Goal: Transaction & Acquisition: Purchase product/service

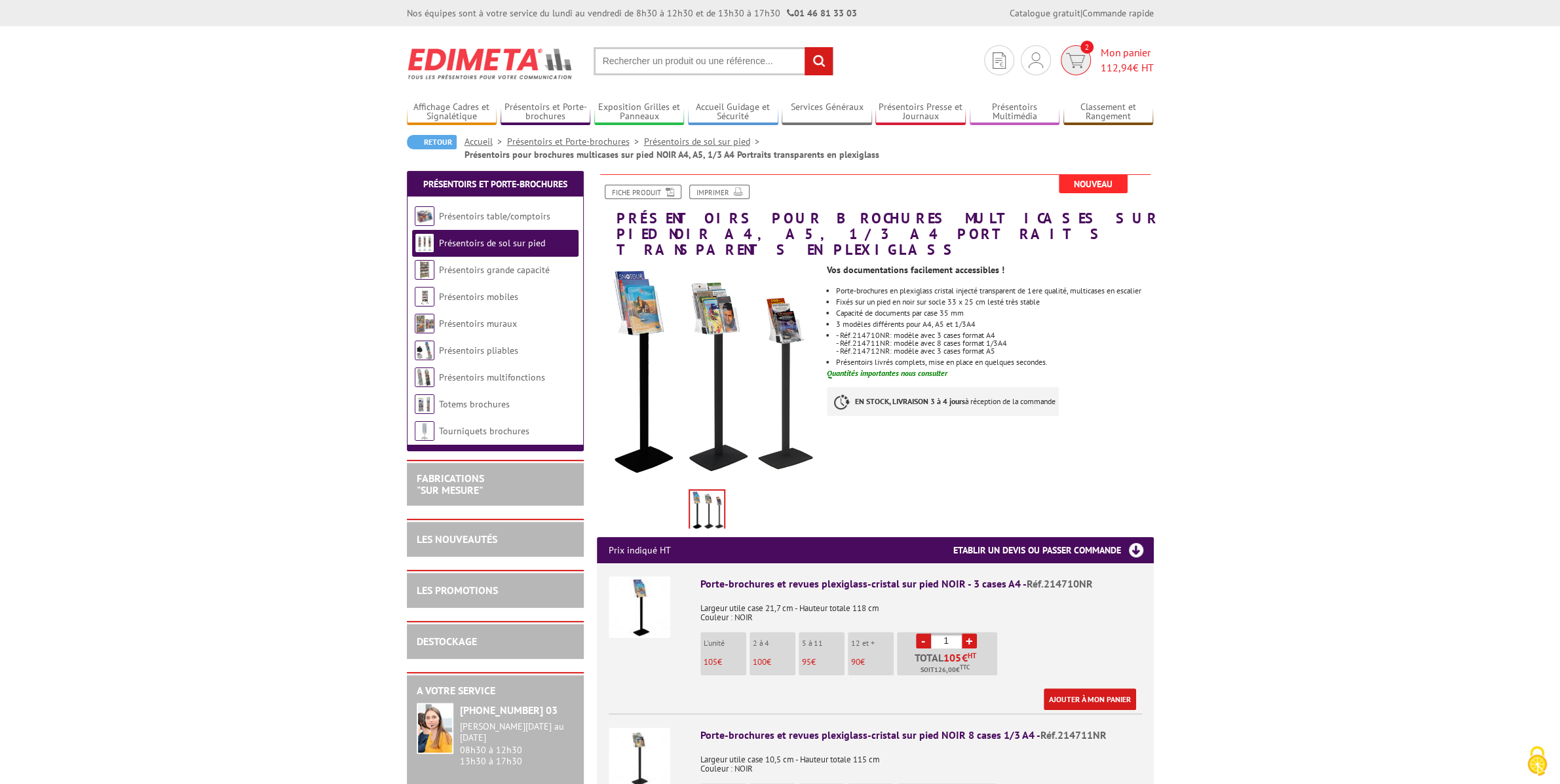
click at [1082, 67] on img at bounding box center [1075, 61] width 19 height 15
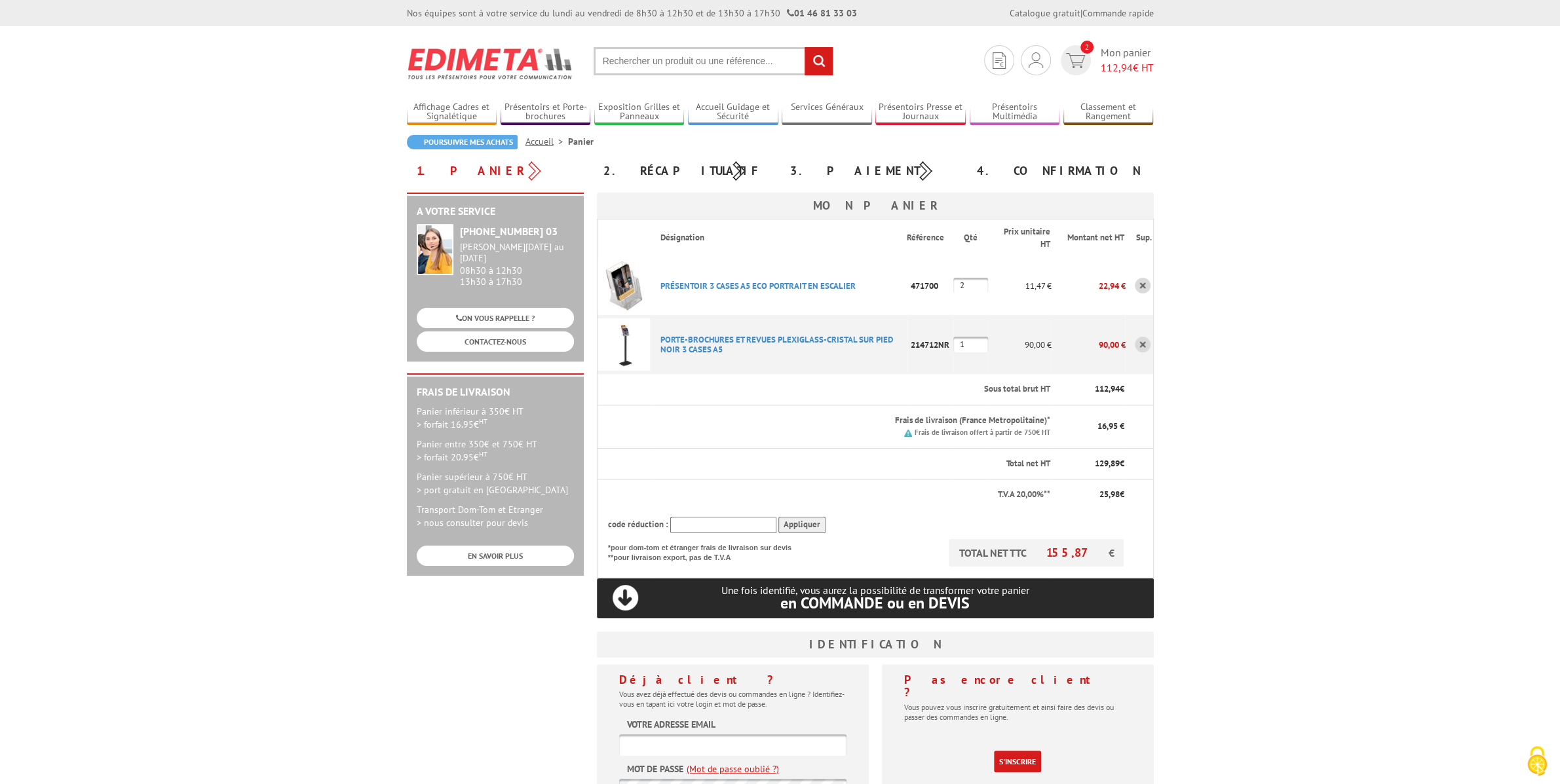
click at [973, 342] on input "1" at bounding box center [970, 344] width 34 height 16
type input "2"
click at [1260, 327] on body "Nos équipes sont à votre service du lundi au vendredi de 8h30 à 12h30 et de 13h…" at bounding box center [780, 586] width 1560 height 1172
click at [976, 288] on input "2" at bounding box center [970, 285] width 34 height 16
type input "5"
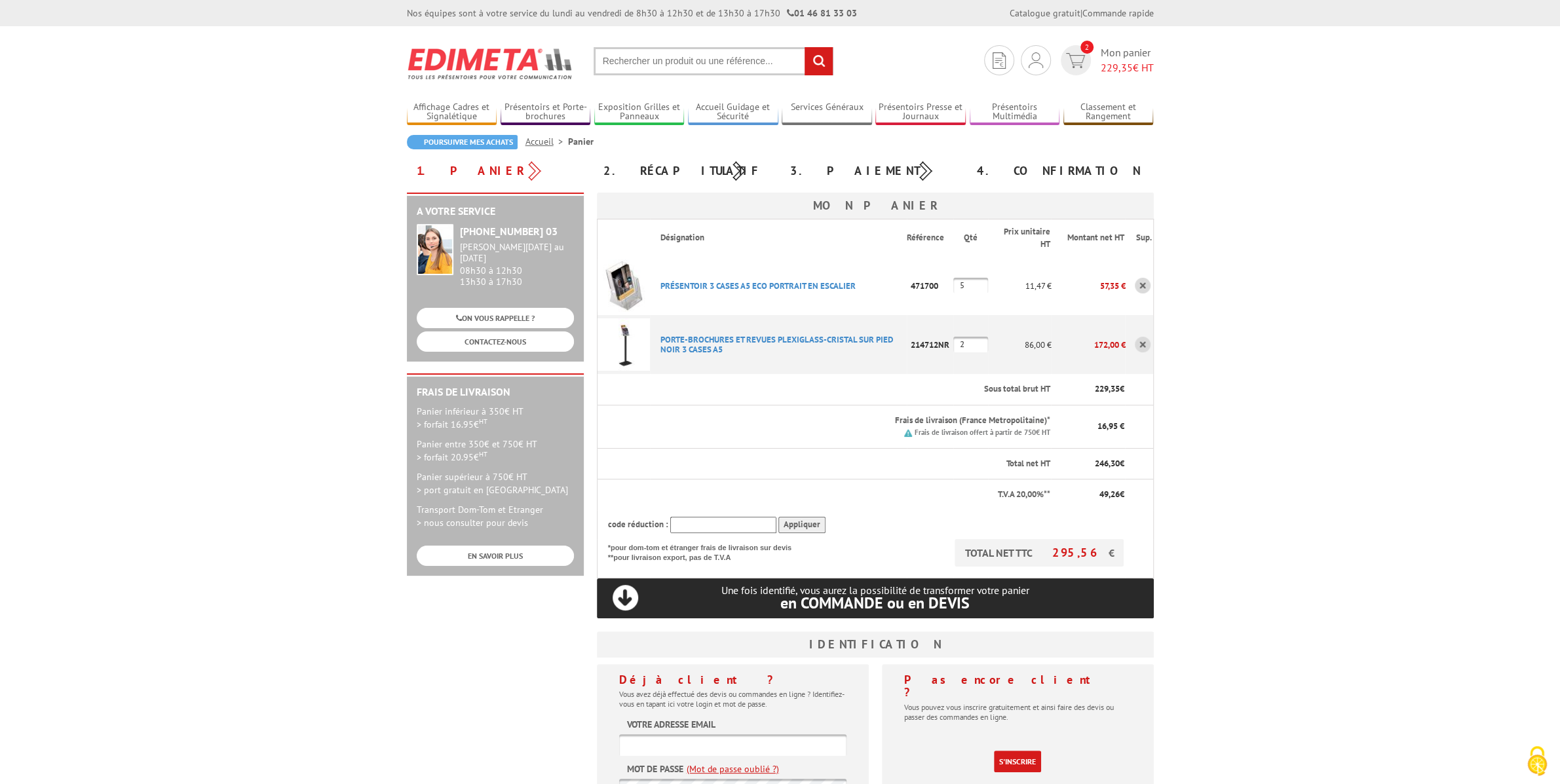
click at [1191, 291] on body "Nos équipes sont à votre service du lundi au vendredi de 8h30 à 12h30 et de 13h…" at bounding box center [780, 586] width 1560 height 1172
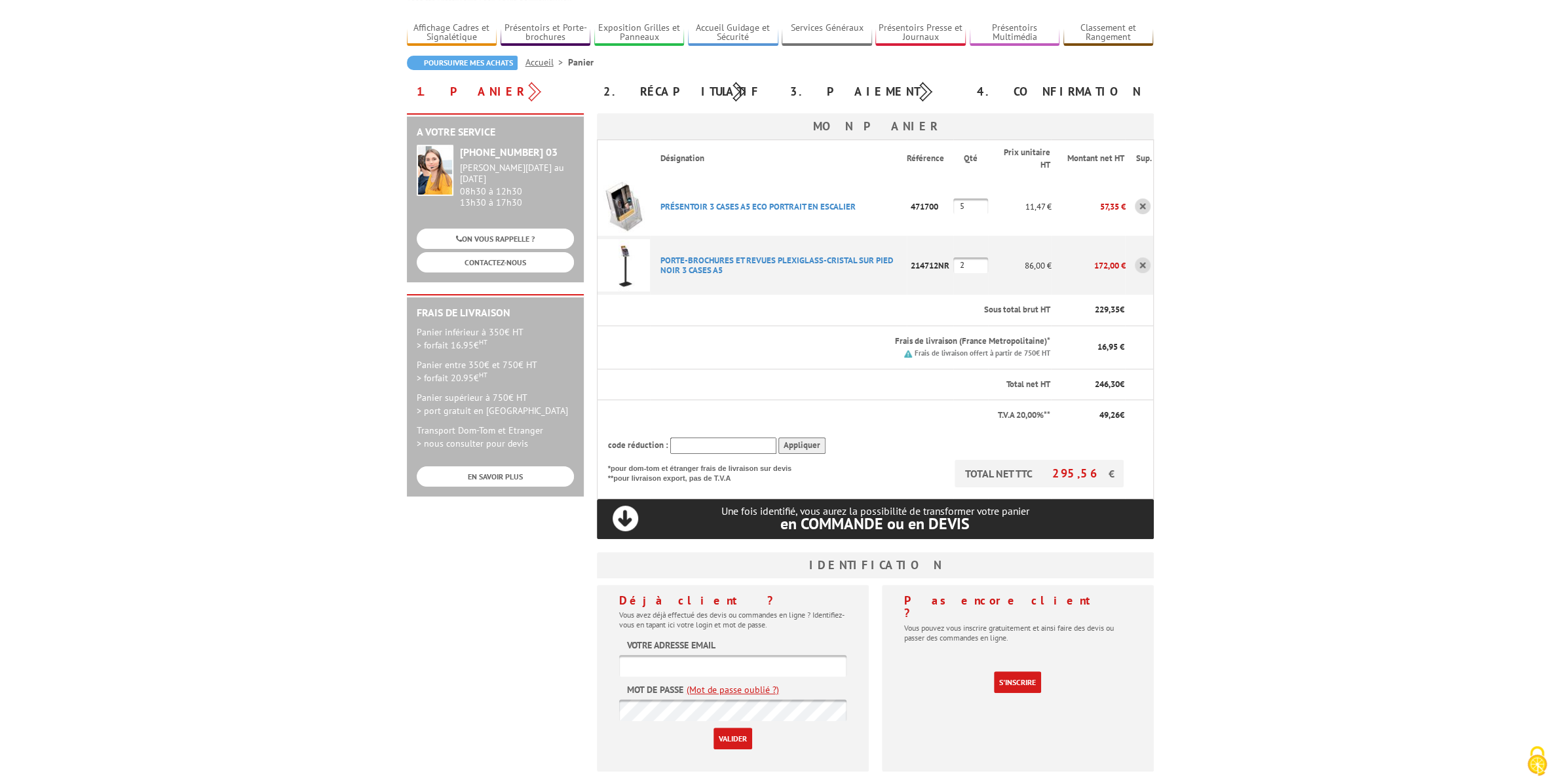
scroll to position [262, 0]
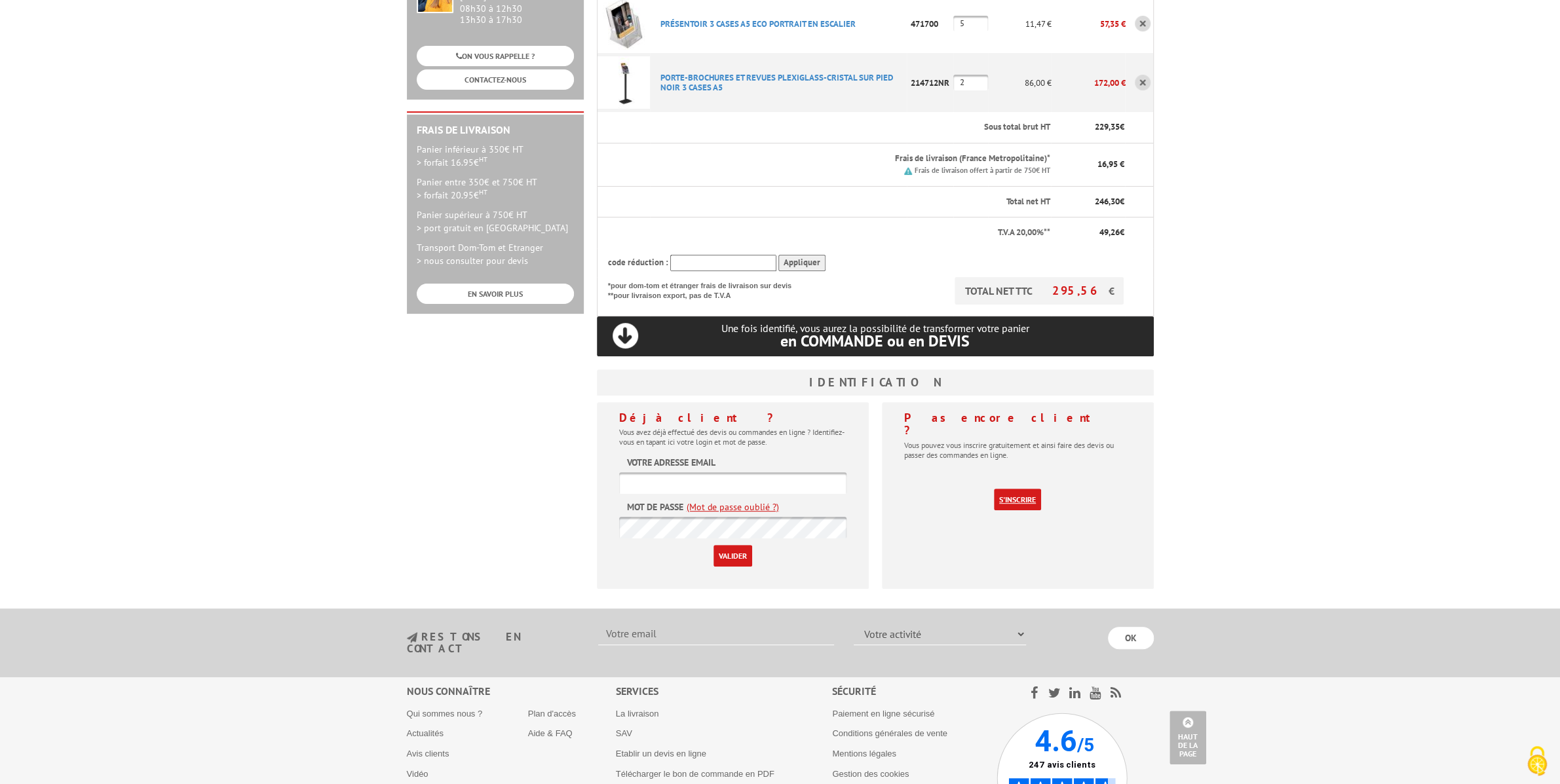
click at [1022, 488] on link "S'inscrire" at bounding box center [1017, 499] width 47 height 22
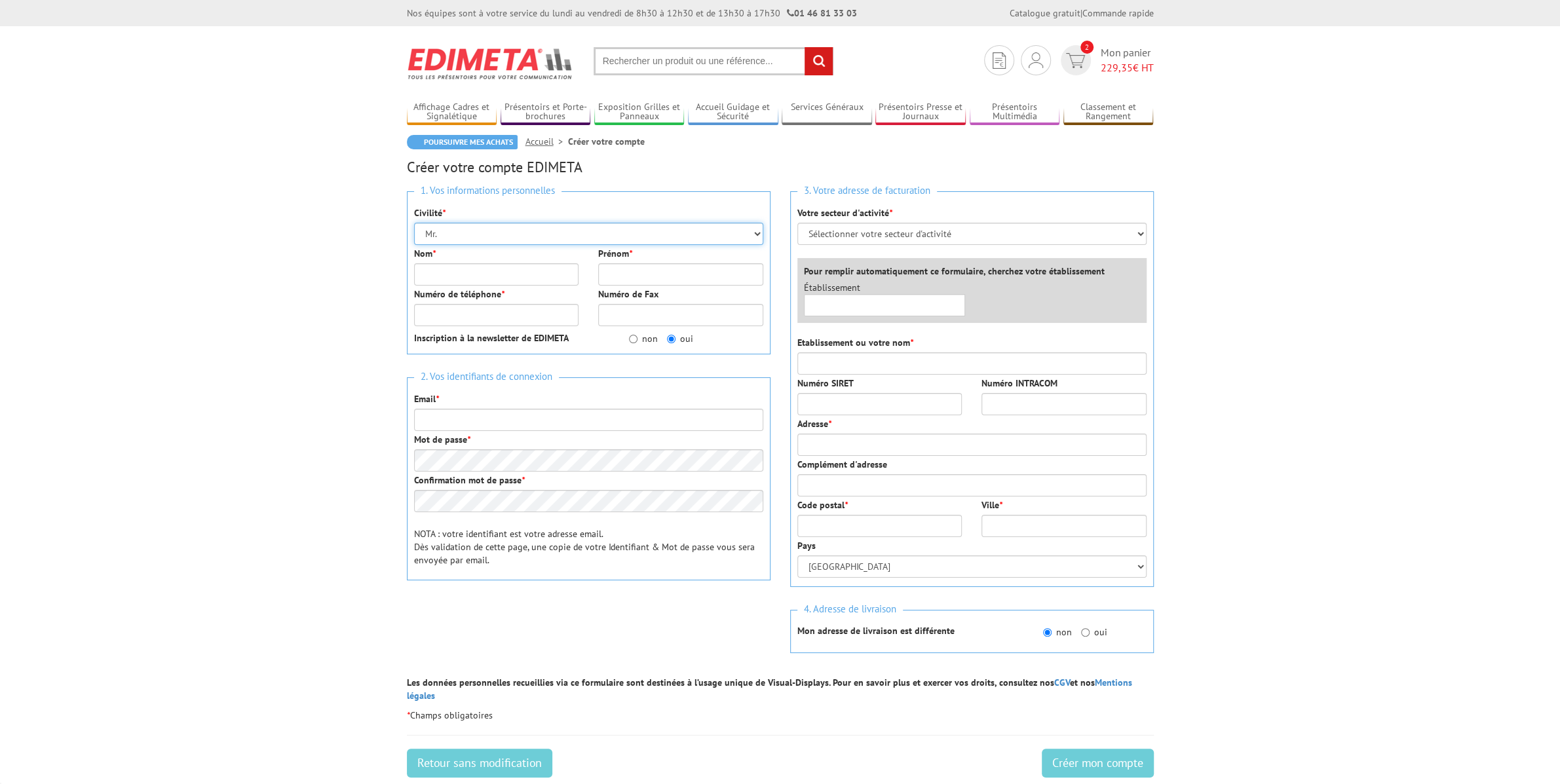
click at [546, 234] on select "Mr. Mme. Mlle." at bounding box center [589, 234] width 349 height 22
click at [414, 222] on select "Mr. Mme. Mlle." at bounding box center [589, 234] width 349 height 22
click at [551, 284] on input "Nom *" at bounding box center [497, 274] width 165 height 22
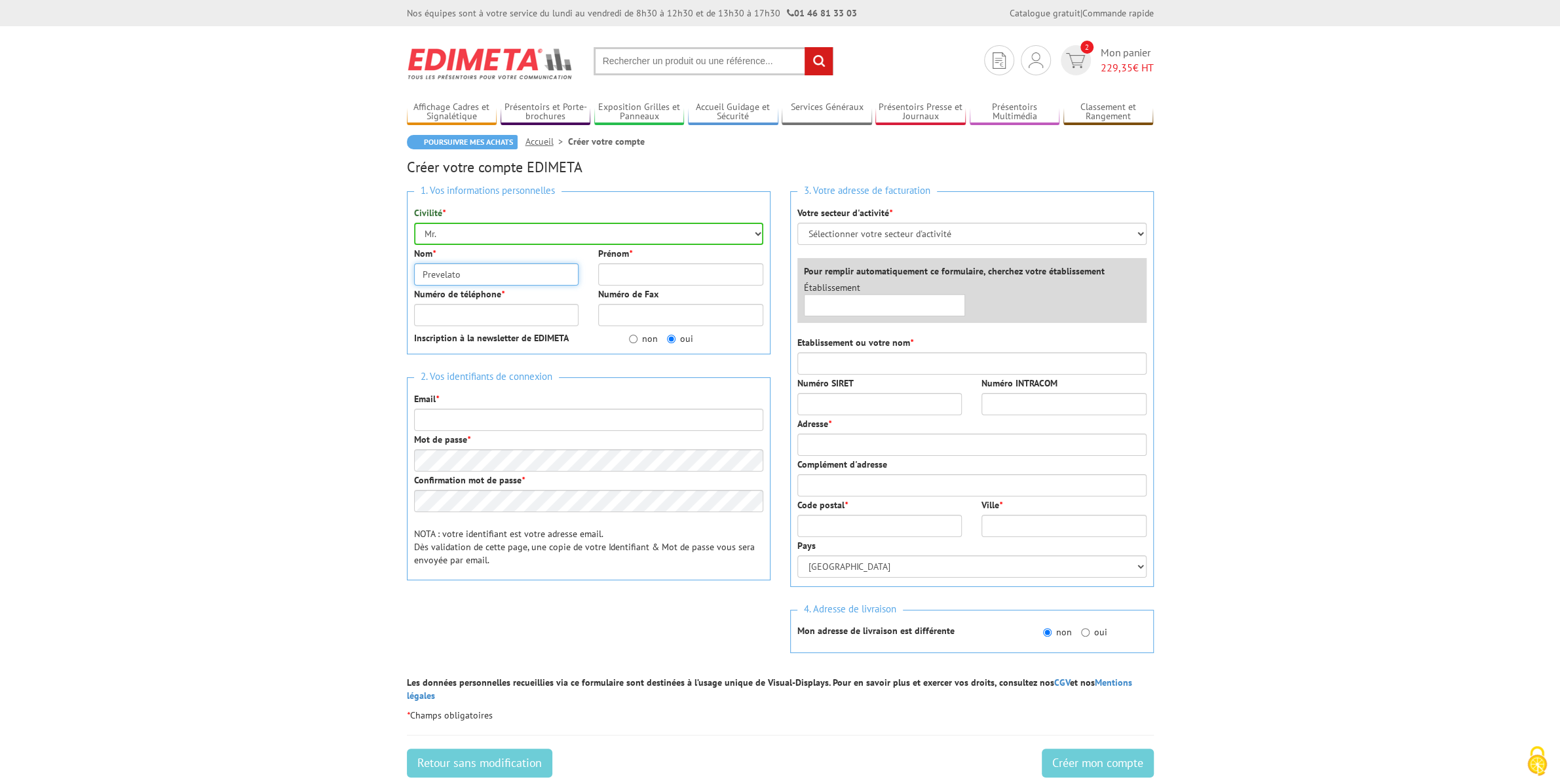
type input "Prevelato"
click at [615, 282] on input "Prénom *" at bounding box center [680, 274] width 165 height 22
type input "Guillaume"
click at [549, 309] on input "Numéro de téléphone *" at bounding box center [497, 315] width 165 height 22
type input "0673813087"
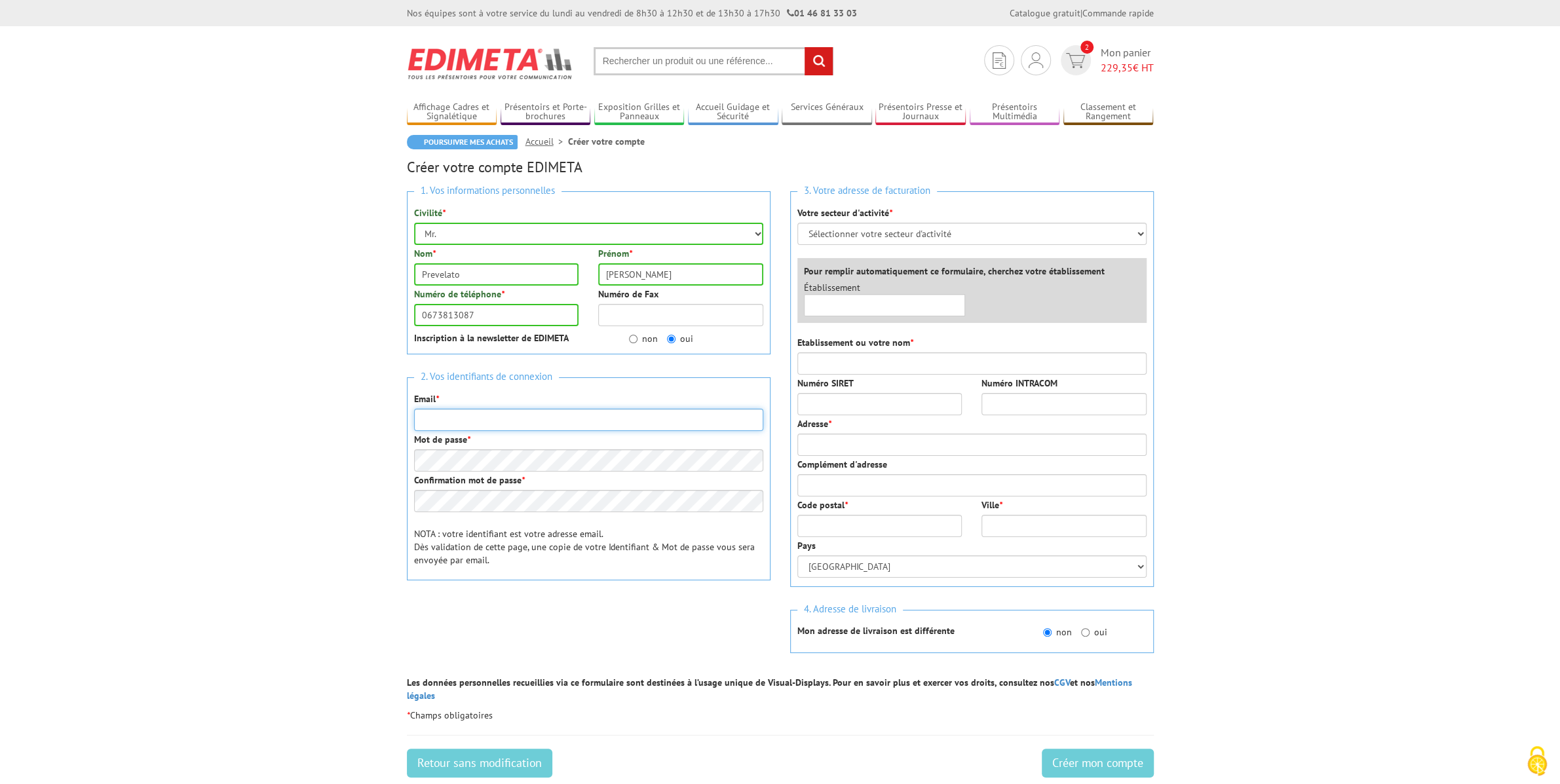
click at [494, 409] on input "Email *" at bounding box center [589, 420] width 349 height 22
type input "marketing@bonnevalwaters.com"
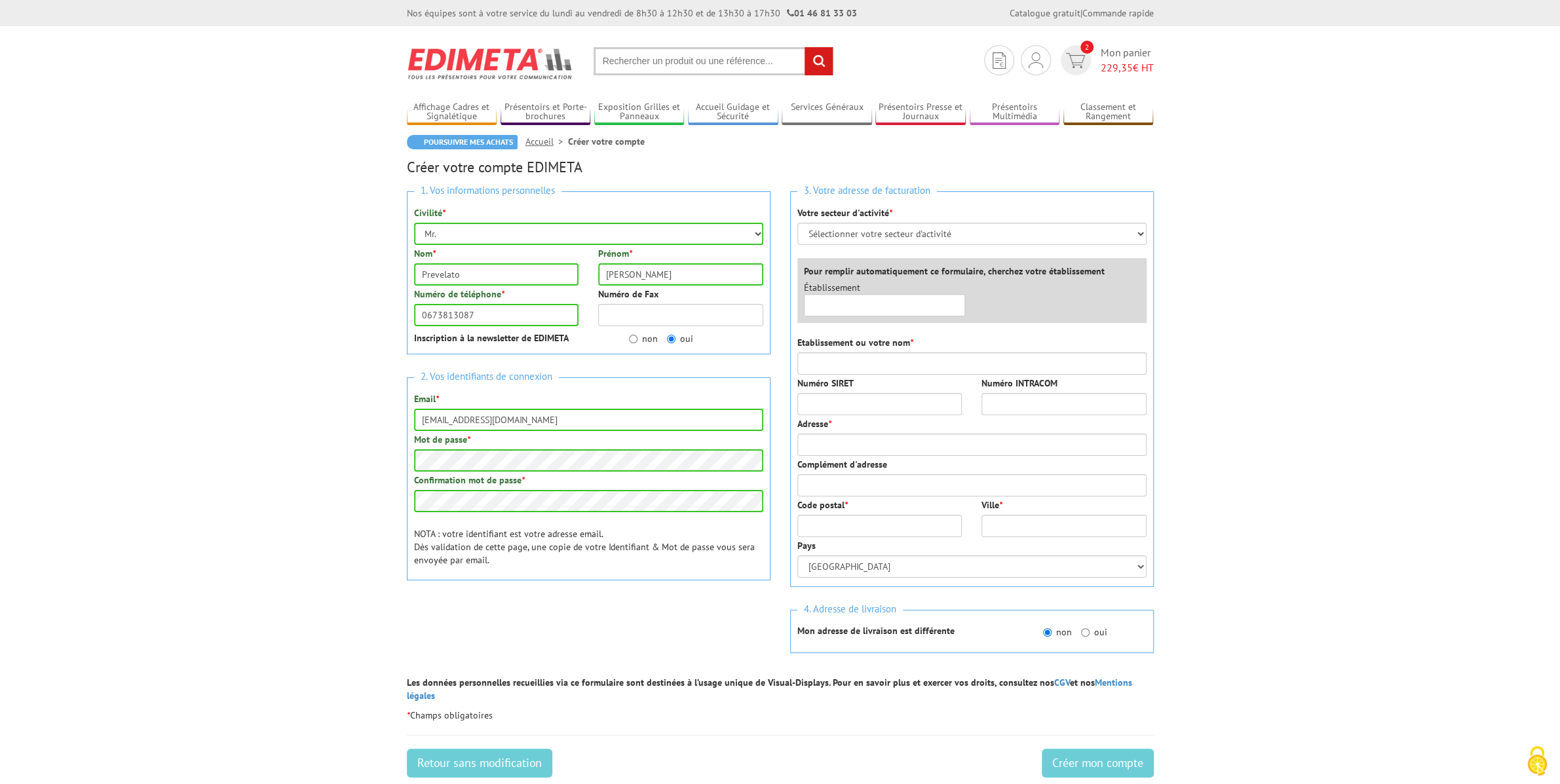
click at [532, 515] on div "2. Vos identifiants de connexion Email * marketing@bonnevalwaters.com Mot de pa…" at bounding box center [588, 478] width 363 height 203
click at [943, 224] on select "Sélectionner votre secteur d'activité Administrations et collectivités Magasins…" at bounding box center [972, 234] width 349 height 22
select select "878"
click at [797, 222] on select "Sélectionner votre secteur d'activité Administrations et collectivités Magasins…" at bounding box center [972, 234] width 349 height 22
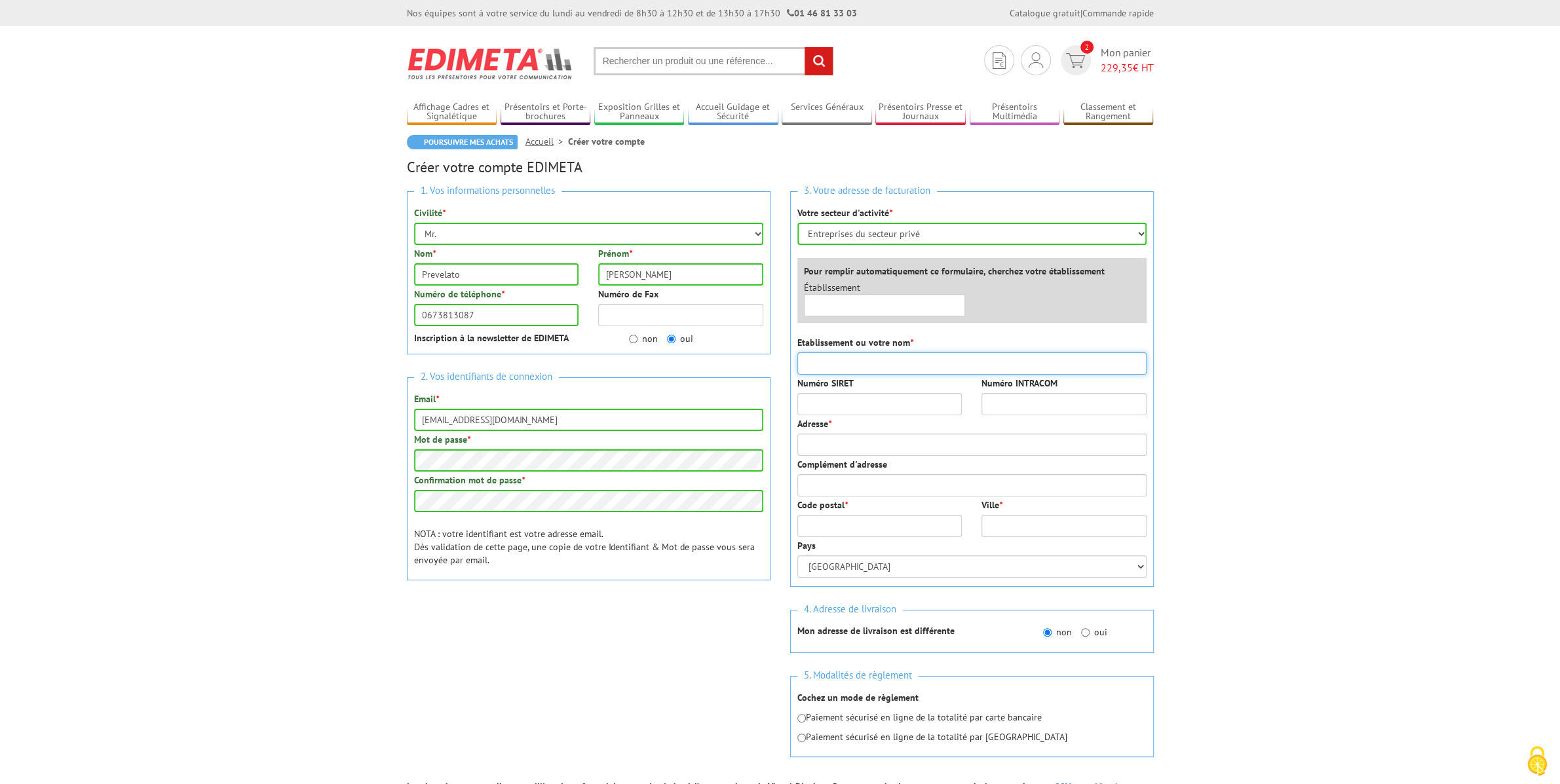
click at [916, 357] on input "Etablissement ou votre nom *" at bounding box center [972, 363] width 349 height 22
click at [894, 404] on input "Numéro SIRET" at bounding box center [880, 404] width 165 height 22
click at [879, 362] on input "Bonneval emmergence" at bounding box center [972, 363] width 349 height 22
click at [920, 364] on input "Bonneval emmergence" at bounding box center [972, 363] width 349 height 22
click at [893, 404] on input "Numéro SIRET" at bounding box center [880, 404] width 165 height 22
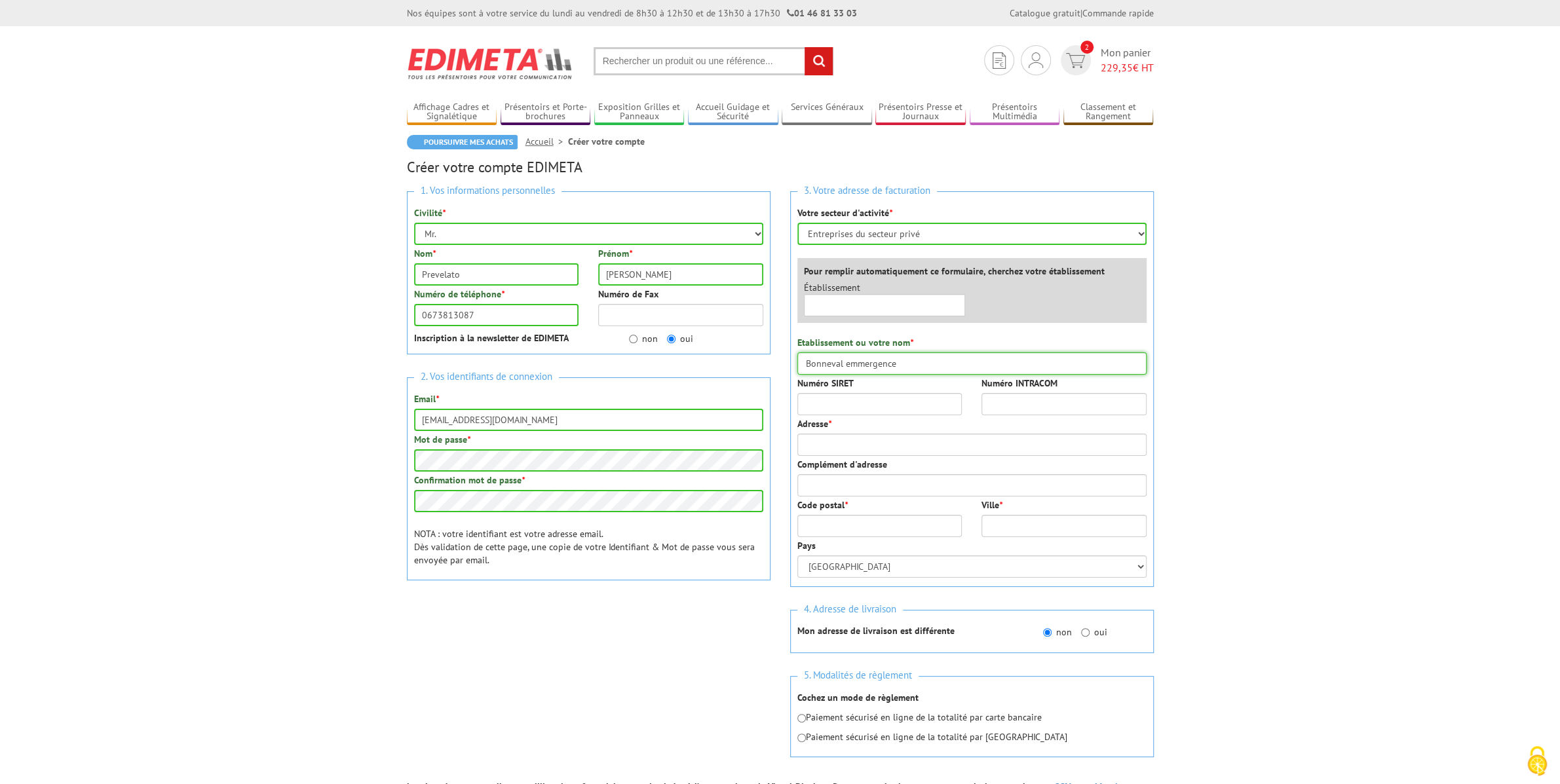
click at [864, 358] on input "Bonneval emmergence" at bounding box center [972, 363] width 349 height 22
click at [899, 398] on input "Numéro SIRET" at bounding box center [880, 404] width 165 height 22
click at [910, 368] on input "Bonneval emmergence" at bounding box center [972, 363] width 349 height 22
click at [921, 410] on input "Numéro SIRET" at bounding box center [880, 404] width 165 height 22
click at [915, 357] on input "Bonneval emmergence" at bounding box center [972, 363] width 349 height 22
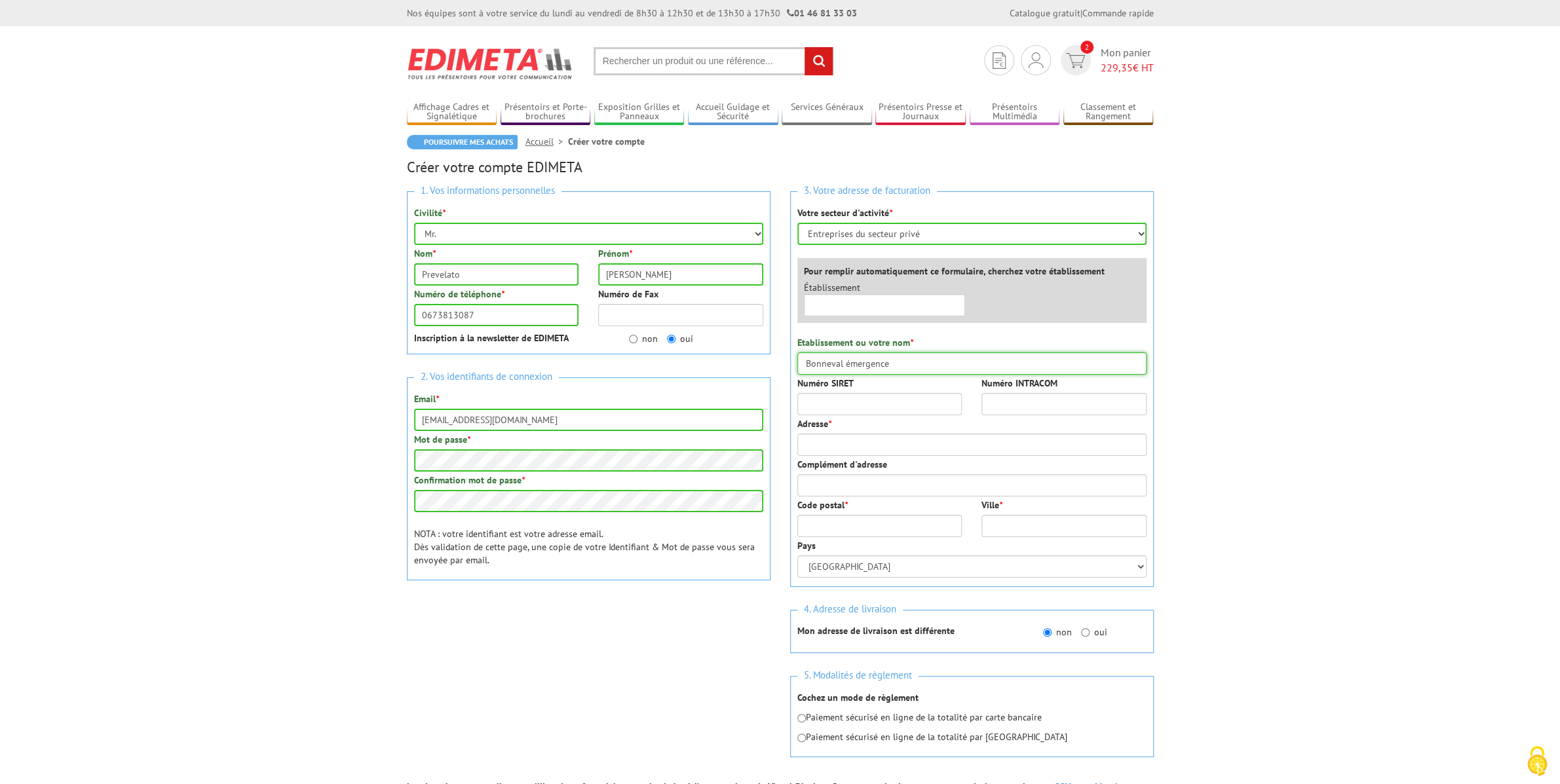
type input "Bonneval émergence"
click at [849, 404] on input "Numéro SIRET" at bounding box center [880, 404] width 165 height 22
click at [842, 401] on input "Numéro SIRET" at bounding box center [880, 404] width 165 height 22
paste input "50749690900049"
type input "50749690900049"
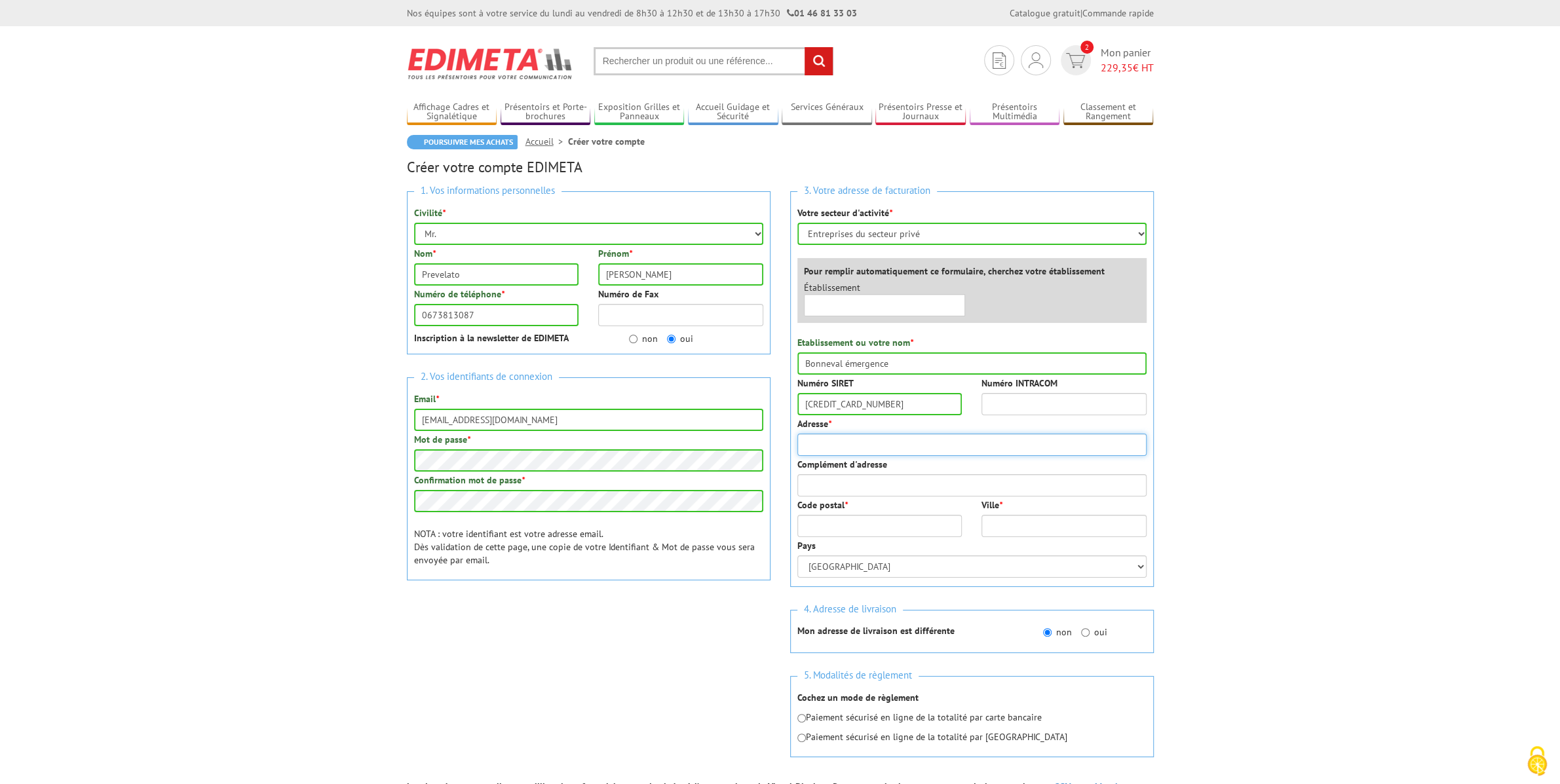
click at [910, 449] on input "Adresse *" at bounding box center [972, 445] width 349 height 22
type input "780 route de malgovert"
click at [910, 523] on input "Code postal *" at bounding box center [880, 526] width 165 height 22
type input "73700"
click at [991, 529] on input "Ville *" at bounding box center [1064, 526] width 165 height 22
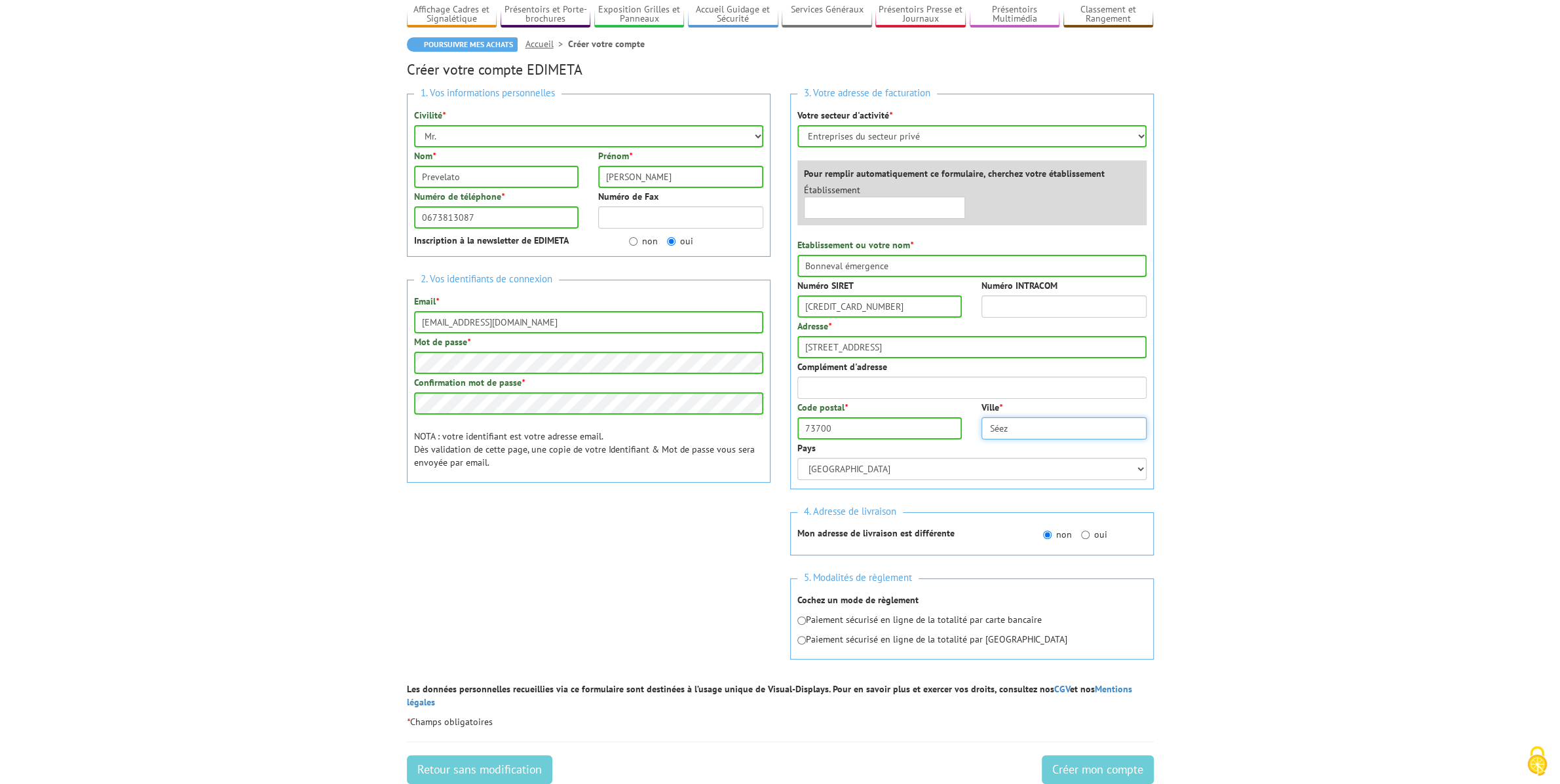
scroll to position [131, 0]
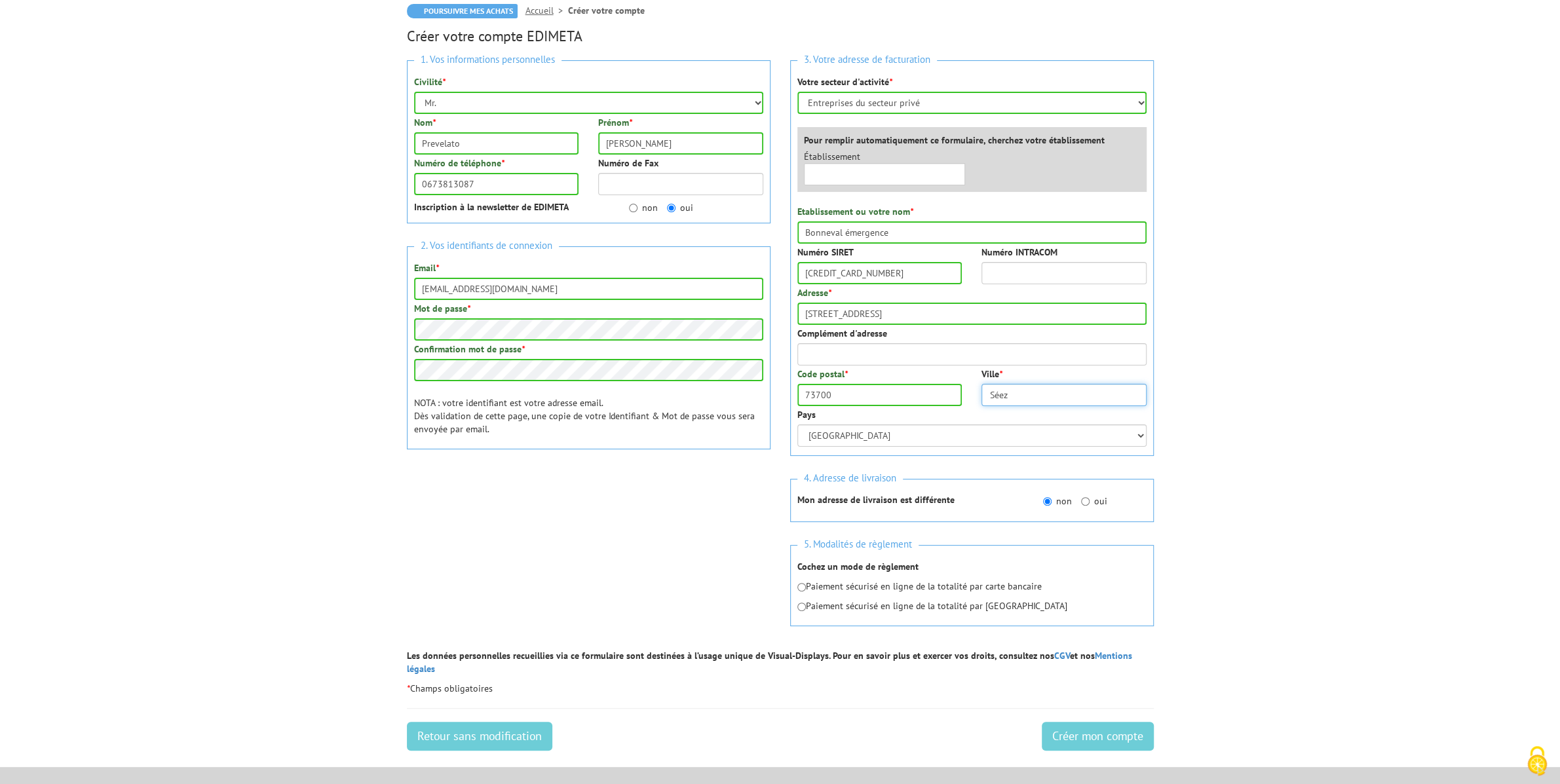
type input "Séez"
click at [799, 585] on input "radio" at bounding box center [801, 586] width 8 height 8
radio input "true"
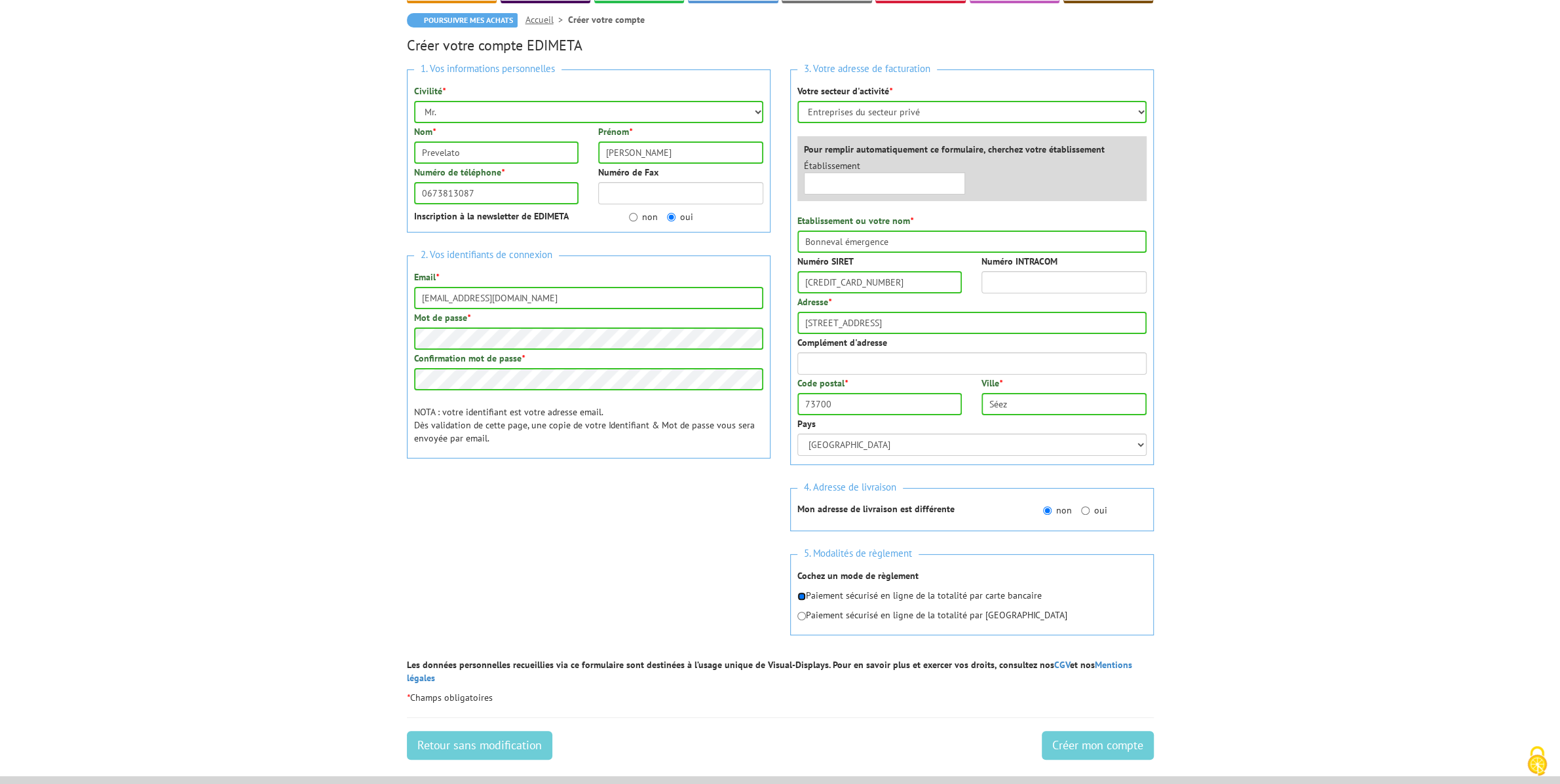
scroll to position [0, 0]
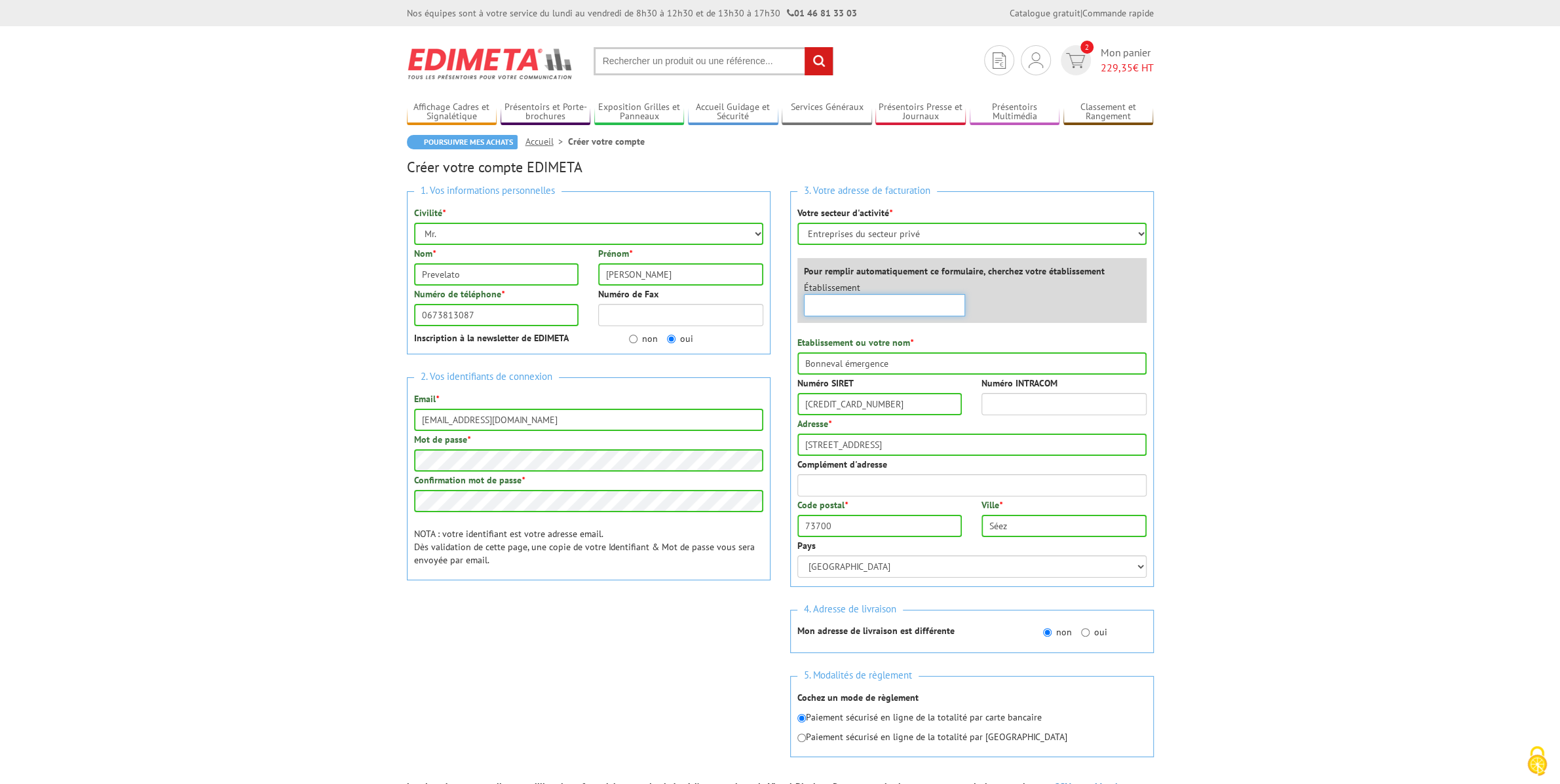
click at [873, 310] on input "text" at bounding box center [885, 306] width 162 height 22
click at [1158, 412] on div "3. Votre adresse de facturation Votre secteur d'activité * Sélectionner votre s…" at bounding box center [971, 480] width 383 height 598
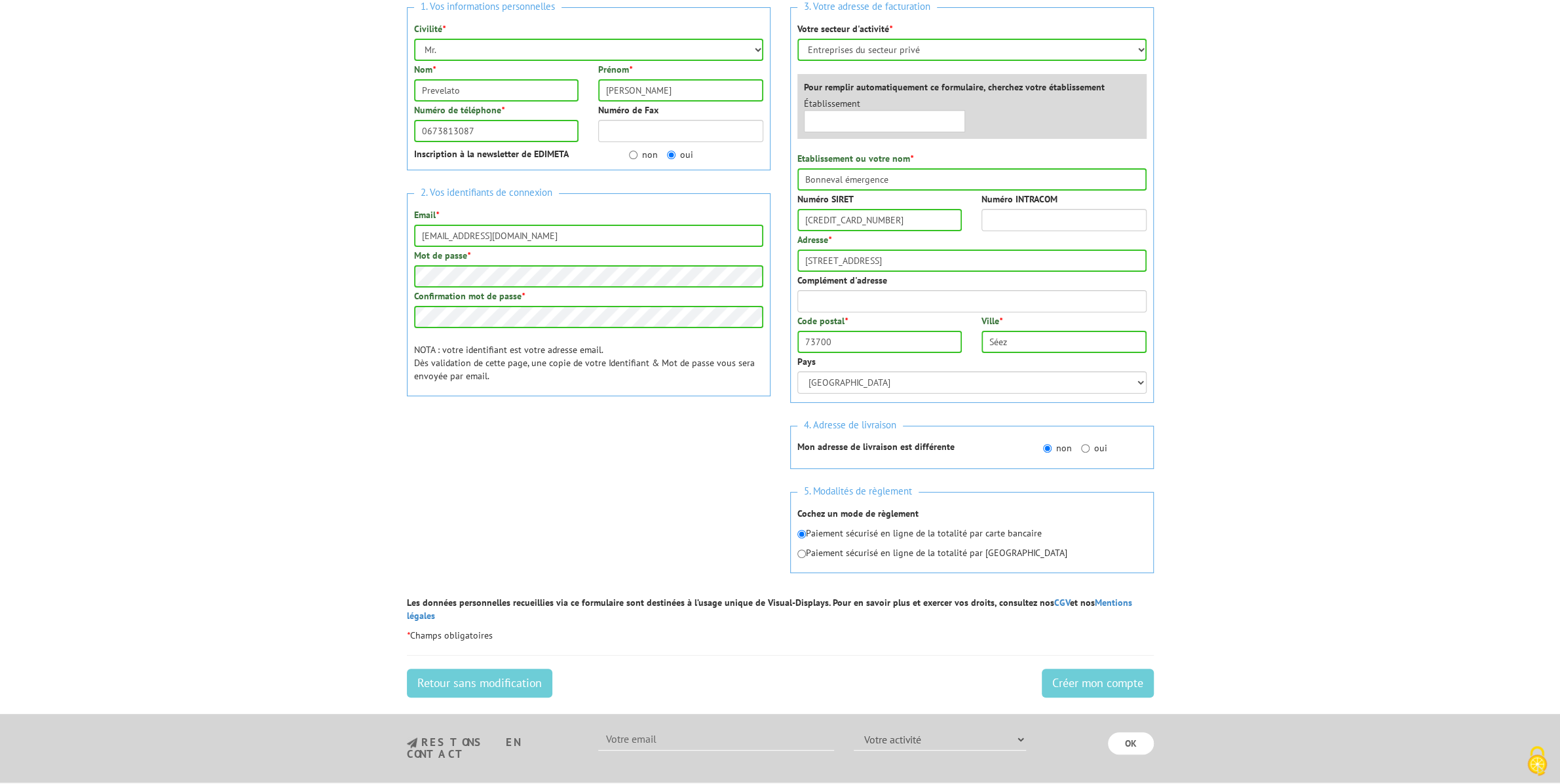
scroll to position [196, 0]
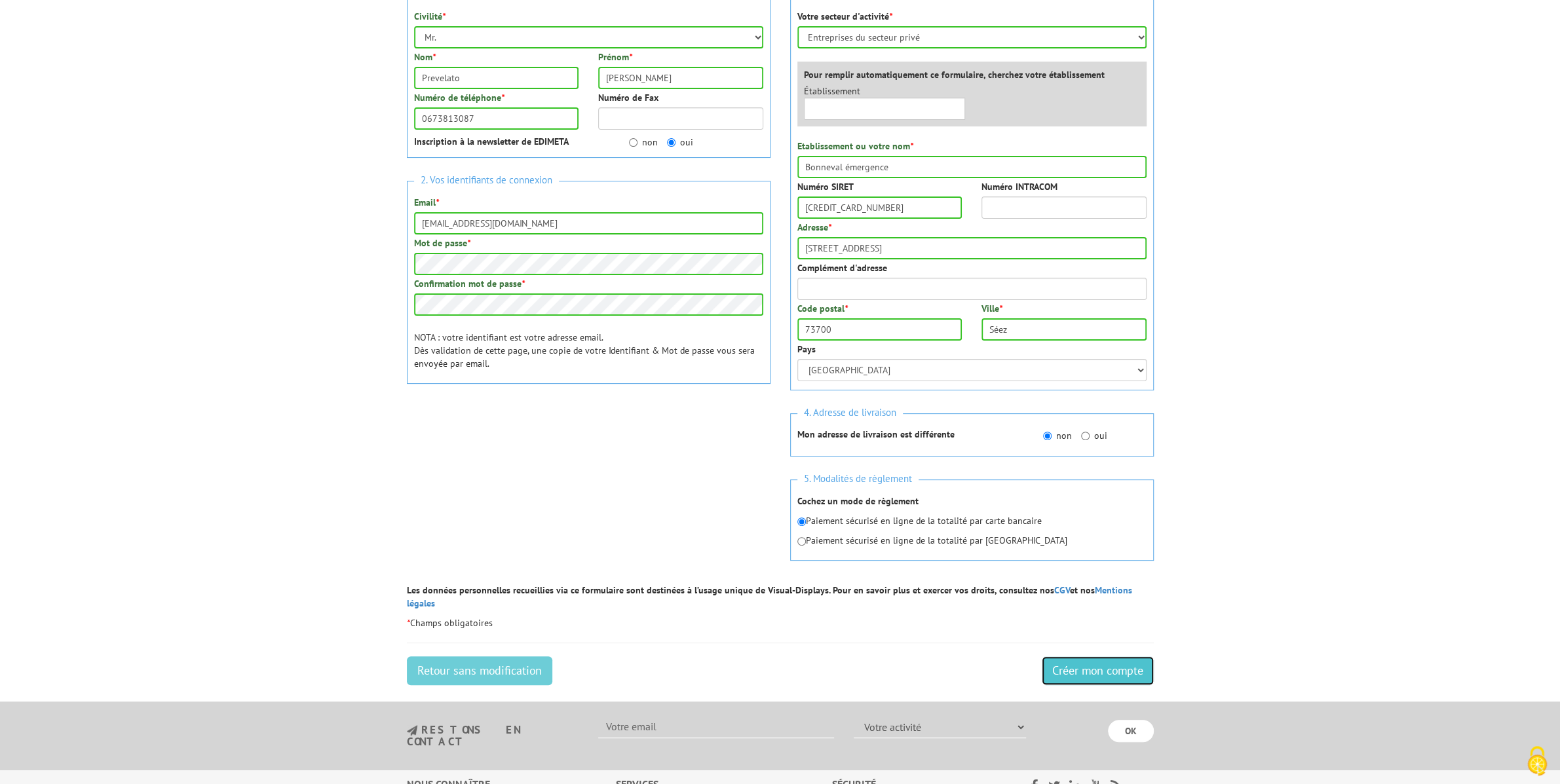
click at [1132, 656] on input "Créer mon compte" at bounding box center [1098, 670] width 112 height 28
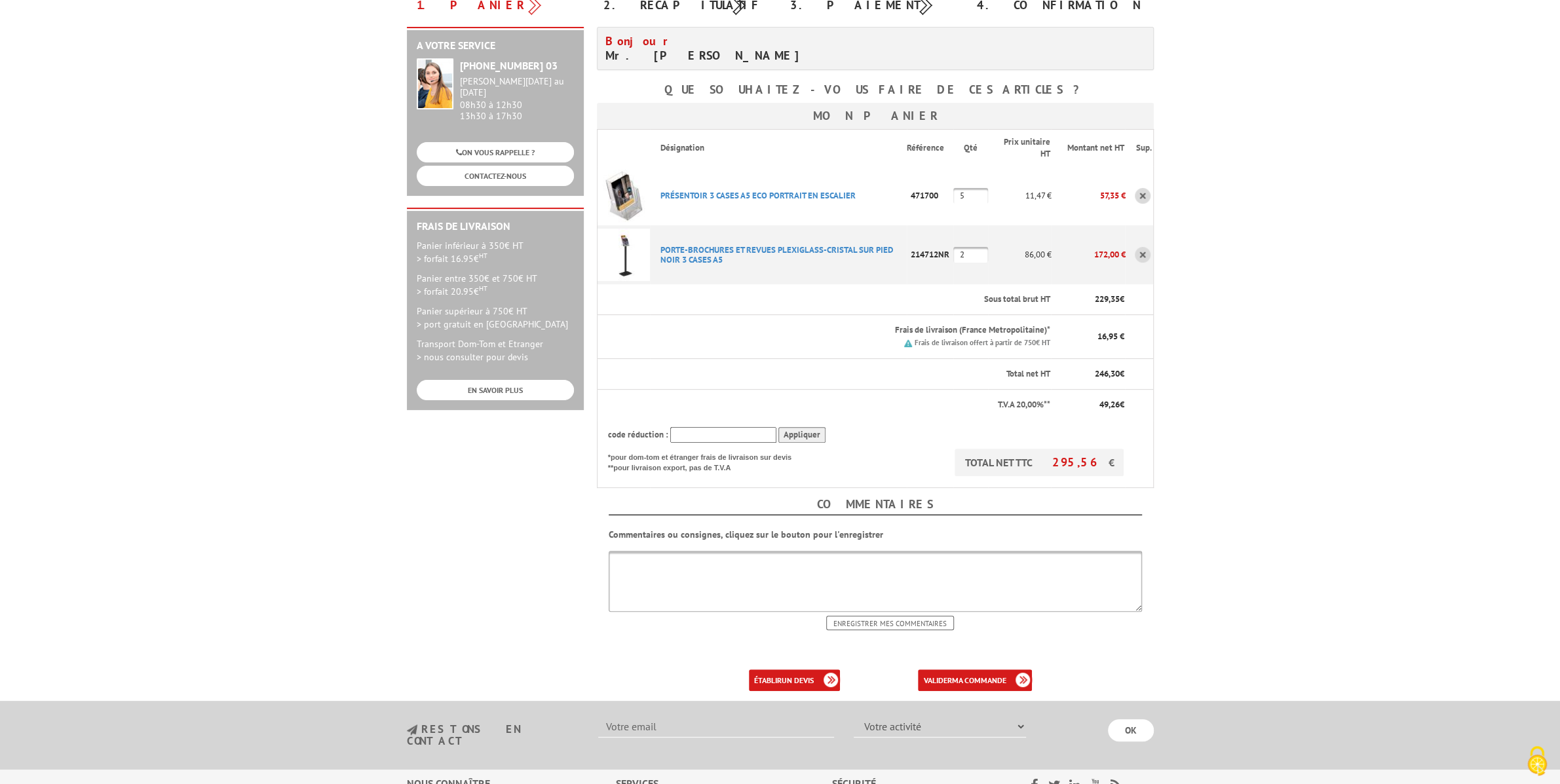
scroll to position [196, 0]
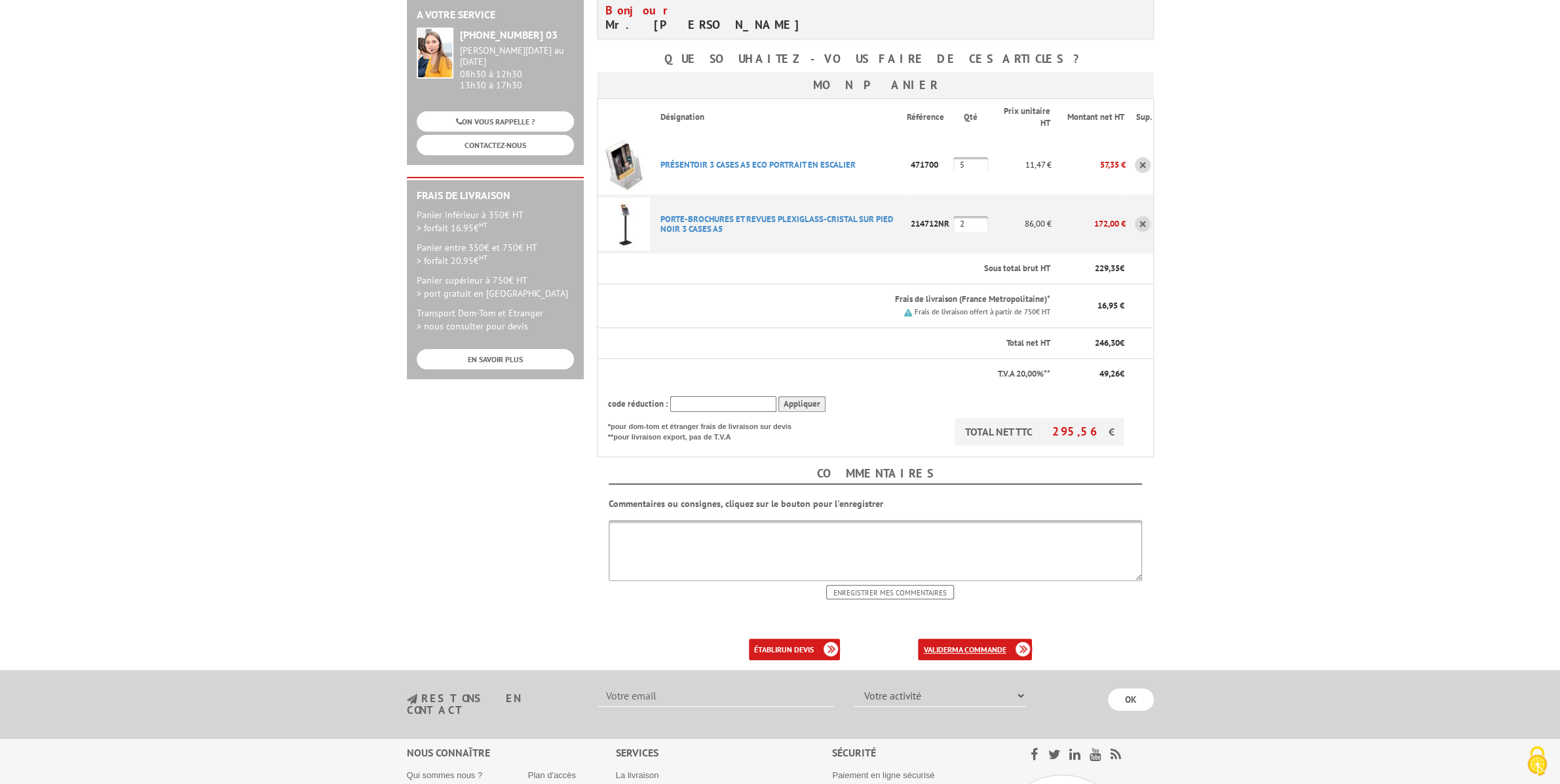
click at [959, 648] on b "ma commande" at bounding box center [979, 648] width 55 height 10
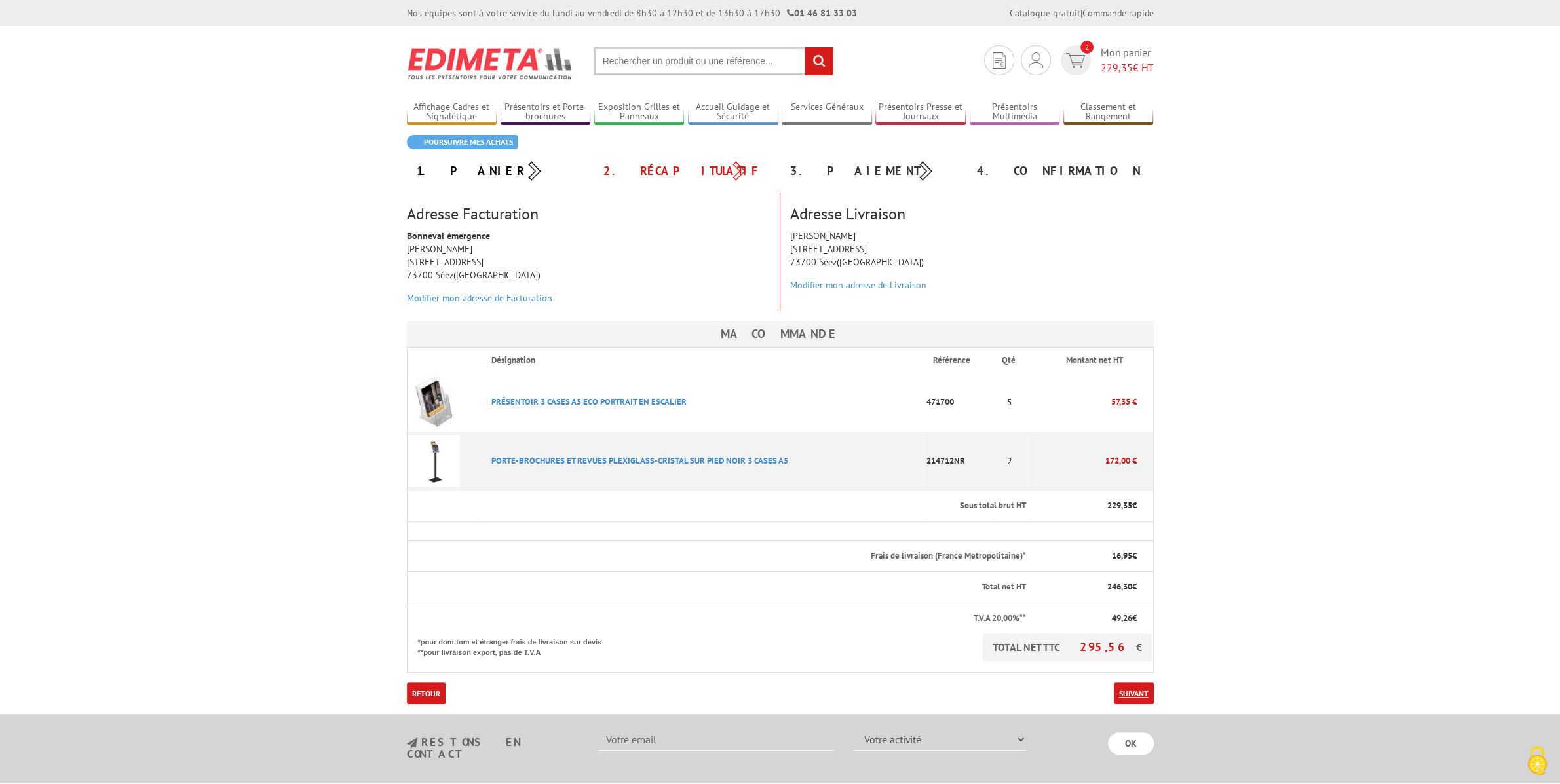
click at [1137, 684] on link "Suivant" at bounding box center [1133, 693] width 40 height 22
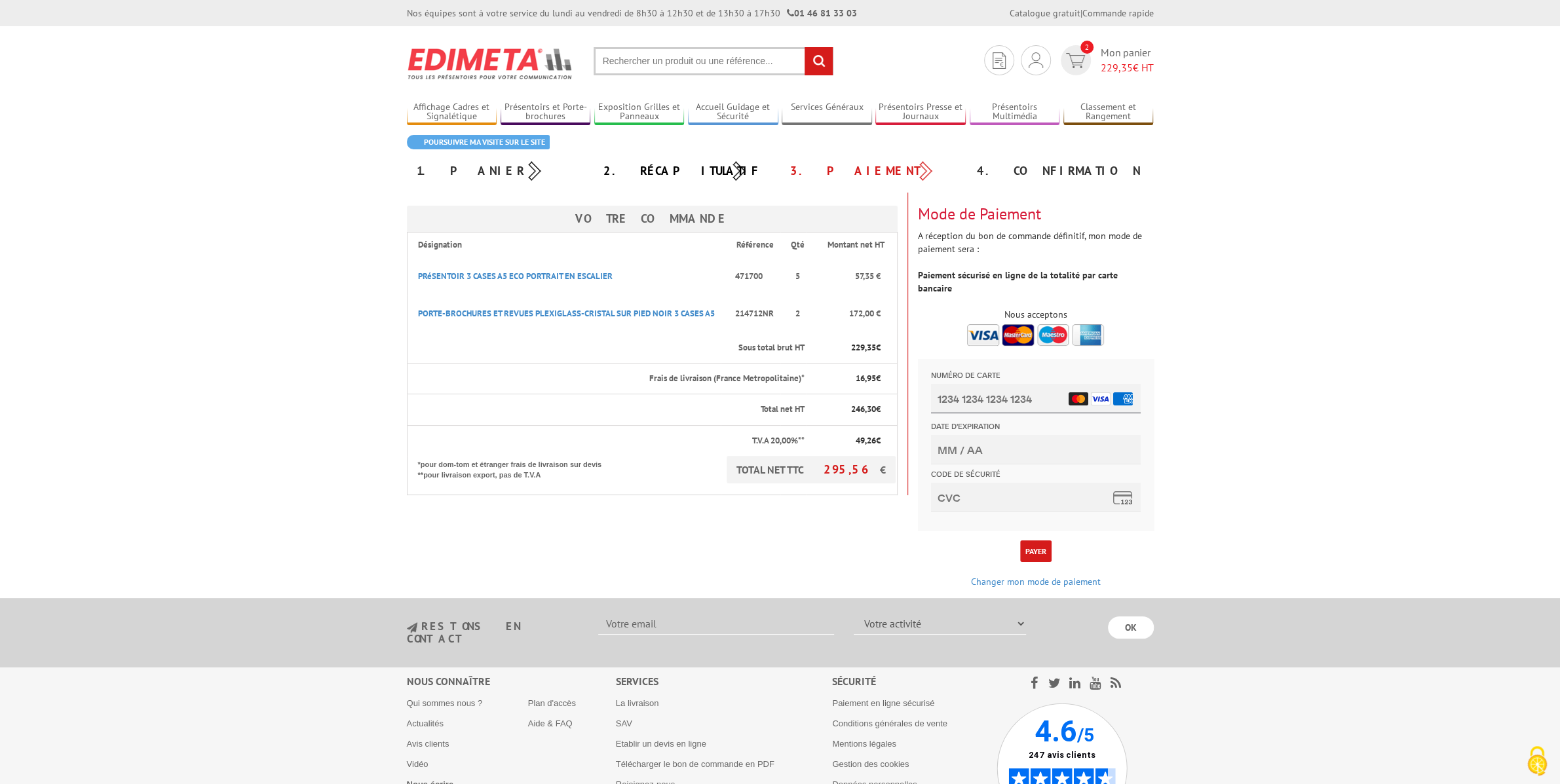
click at [996, 410] on input "Numéro de carte" at bounding box center [1036, 398] width 210 height 29
type input "4556 7202 0011 3499"
click at [1030, 450] on input "Date d'expiration" at bounding box center [1036, 449] width 210 height 29
type input "11/27"
click at [1017, 505] on input "Code de sécurité" at bounding box center [1036, 496] width 210 height 29
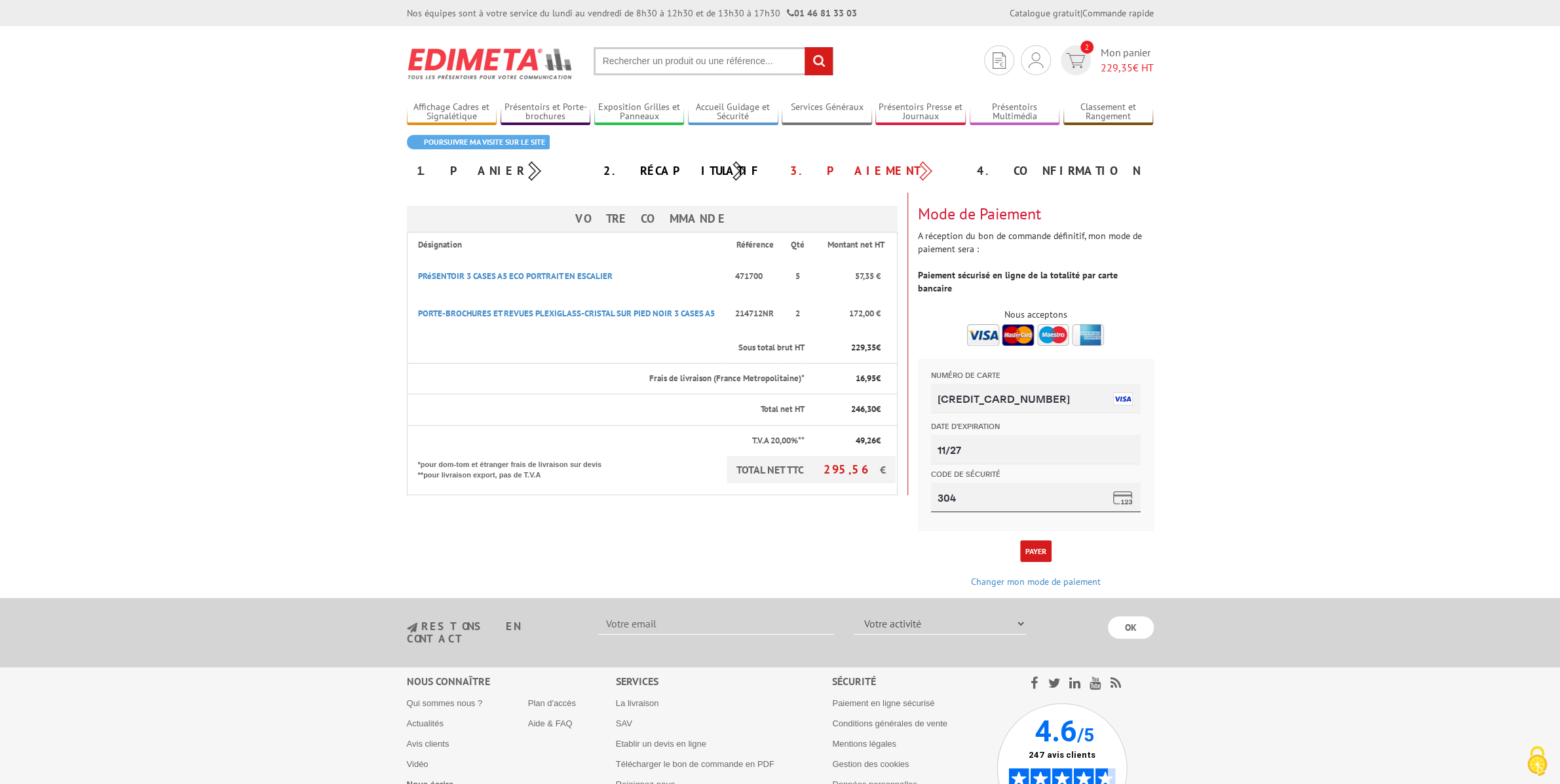
type input "304"
click at [1040, 540] on button "Payer" at bounding box center [1036, 550] width 31 height 22
